Goal: Find specific page/section: Find specific page/section

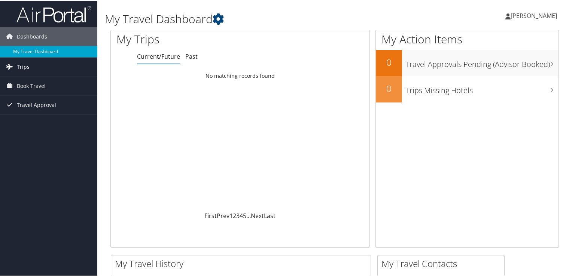
click at [19, 67] on span "Trips" at bounding box center [23, 66] width 13 height 19
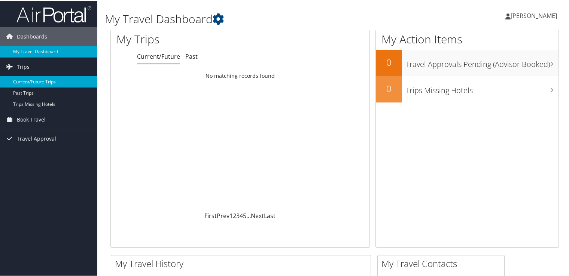
click at [30, 83] on link "Current/Future Trips" at bounding box center [48, 81] width 97 height 11
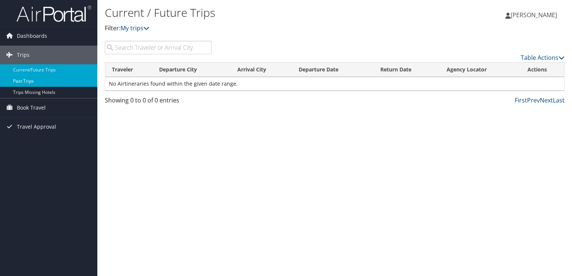
click at [21, 83] on link "Past Trips" at bounding box center [48, 81] width 97 height 11
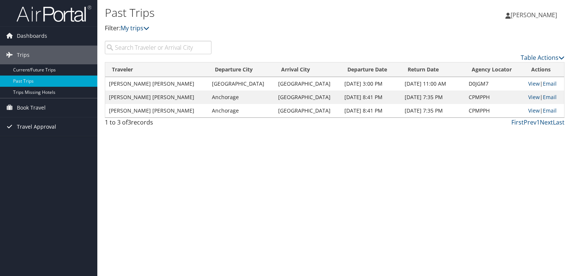
click at [27, 127] on span "Travel Approval" at bounding box center [36, 127] width 39 height 19
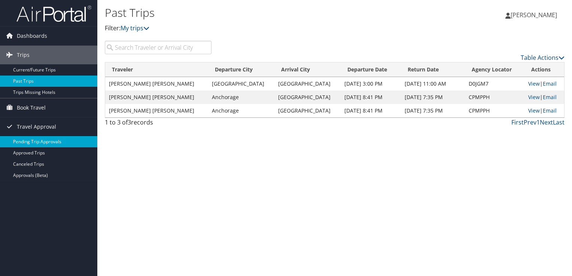
click at [24, 144] on link "Pending Trip Approvals" at bounding box center [48, 141] width 97 height 11
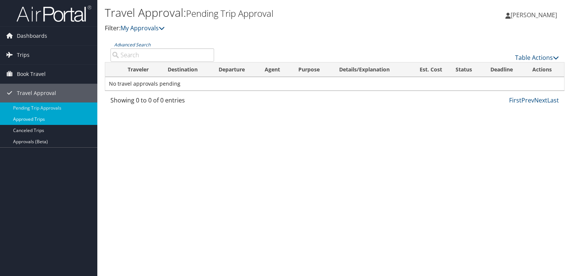
click at [19, 117] on link "Approved Trips" at bounding box center [48, 119] width 97 height 11
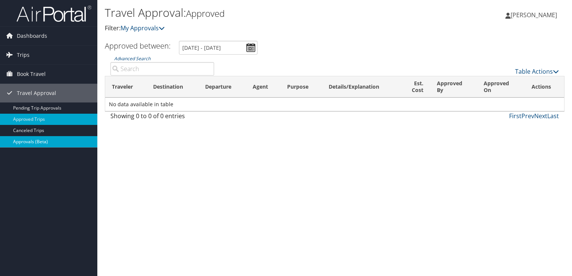
click at [18, 142] on link "Approvals (Beta)" at bounding box center [48, 141] width 97 height 11
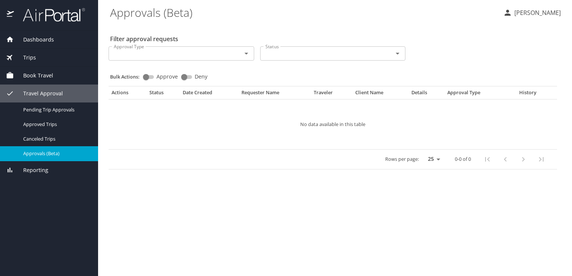
click at [31, 40] on span "Dashboards" at bounding box center [34, 40] width 40 height 8
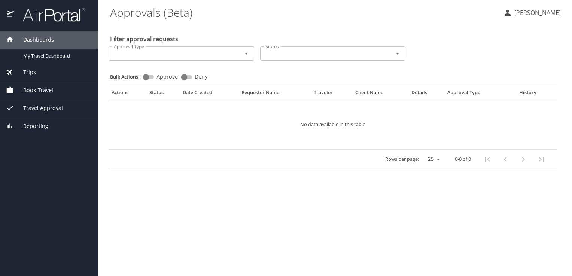
click at [16, 38] on span "Dashboards" at bounding box center [34, 40] width 40 height 8
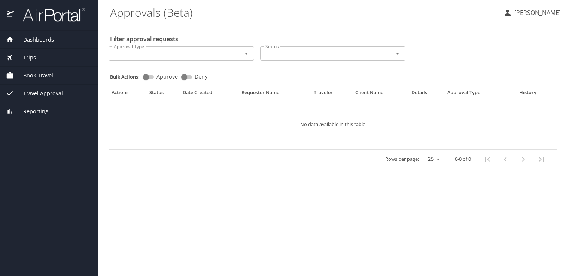
click at [7, 37] on icon at bounding box center [10, 40] width 8 height 8
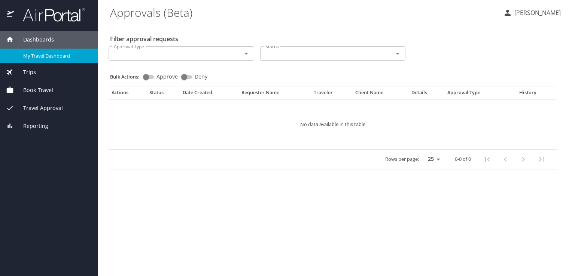
click at [42, 53] on span "My Travel Dashboard" at bounding box center [56, 55] width 66 height 7
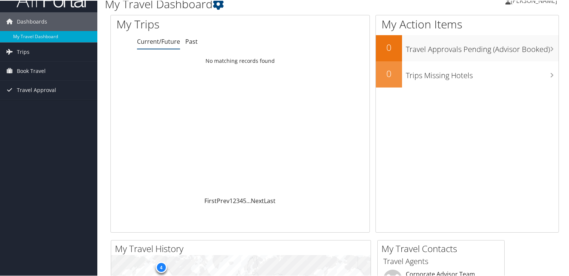
scroll to position [15, 0]
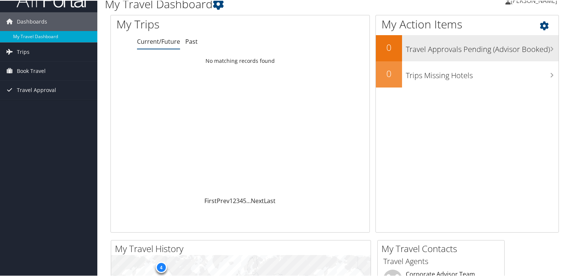
click at [438, 44] on h3 "Travel Approvals Pending (Advisor Booked)" at bounding box center [482, 47] width 153 height 14
